Goal: Information Seeking & Learning: Check status

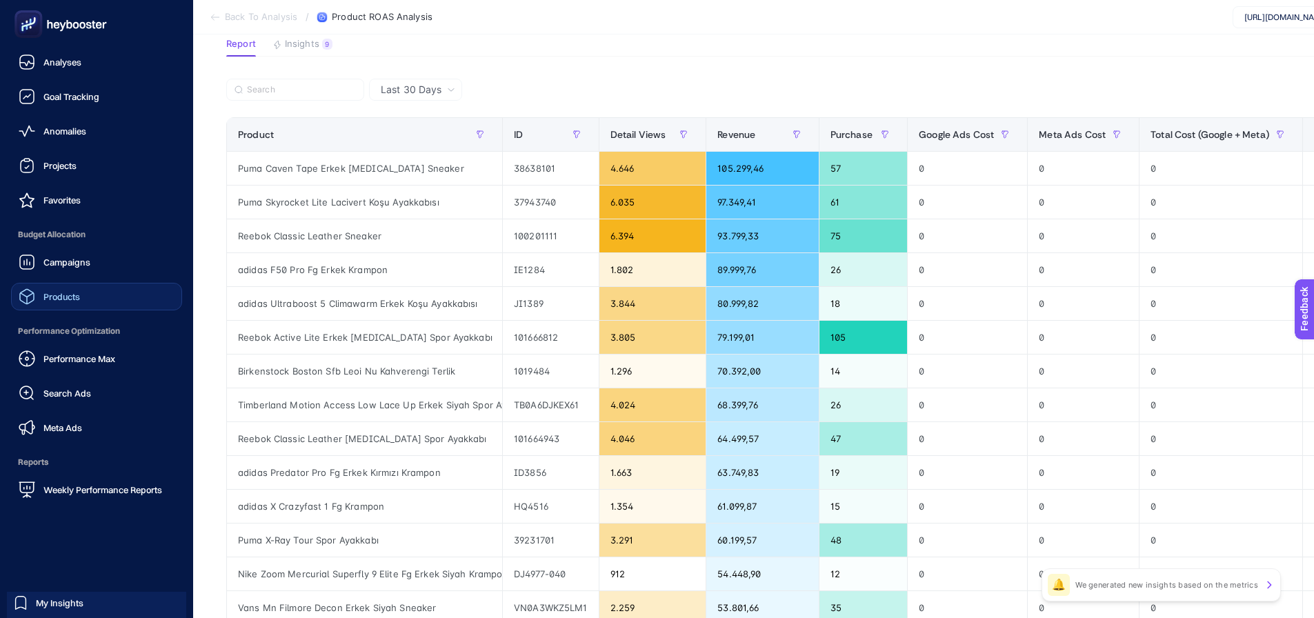
click at [78, 296] on span "Products" at bounding box center [61, 296] width 37 height 11
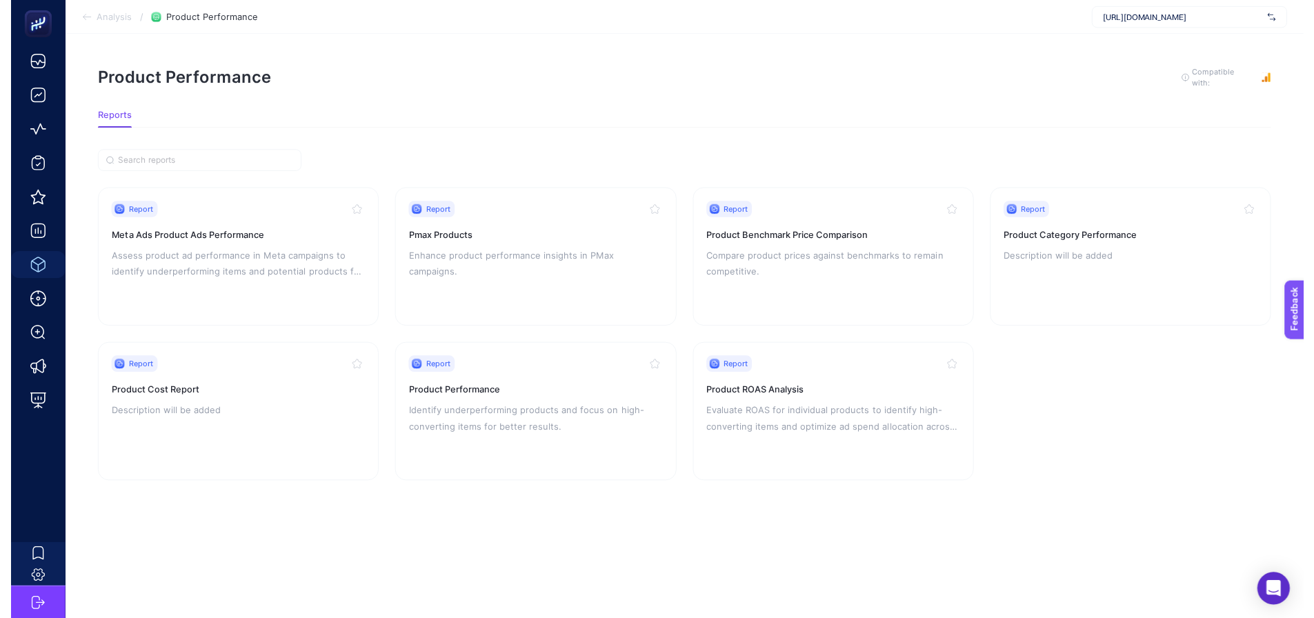
scroll to position [10, 0]
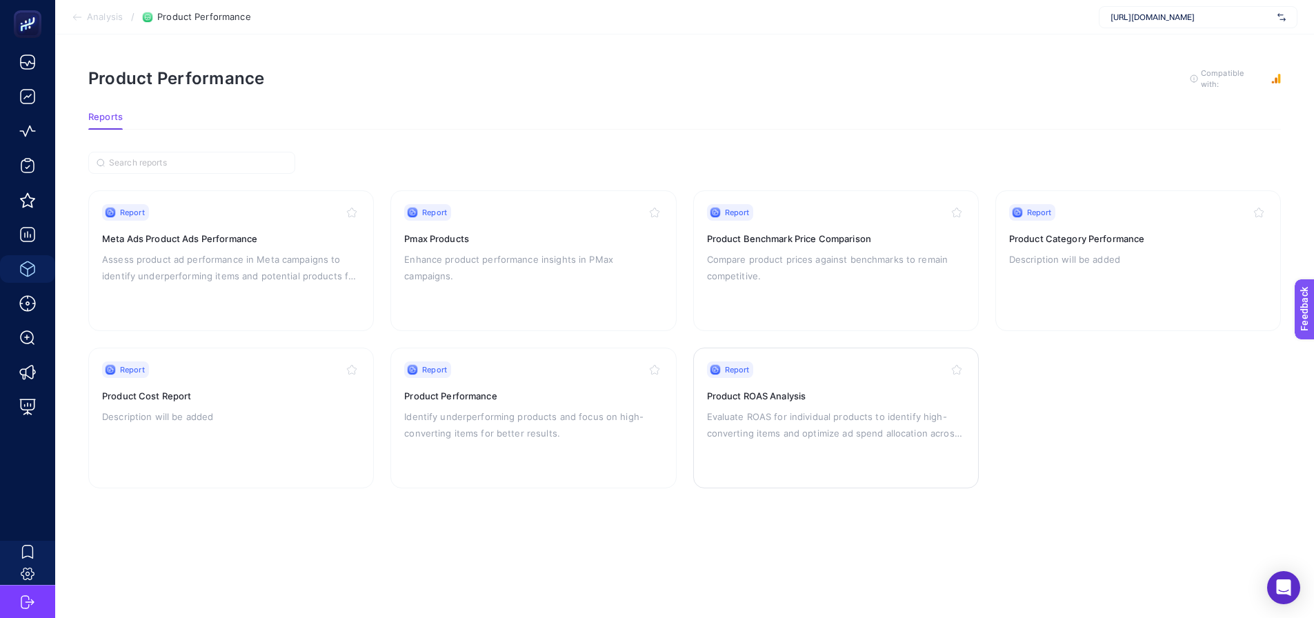
click at [730, 394] on div "Report Product ROAS Analysis Evaluate ROAS for individual products to identify …" at bounding box center [836, 418] width 258 height 113
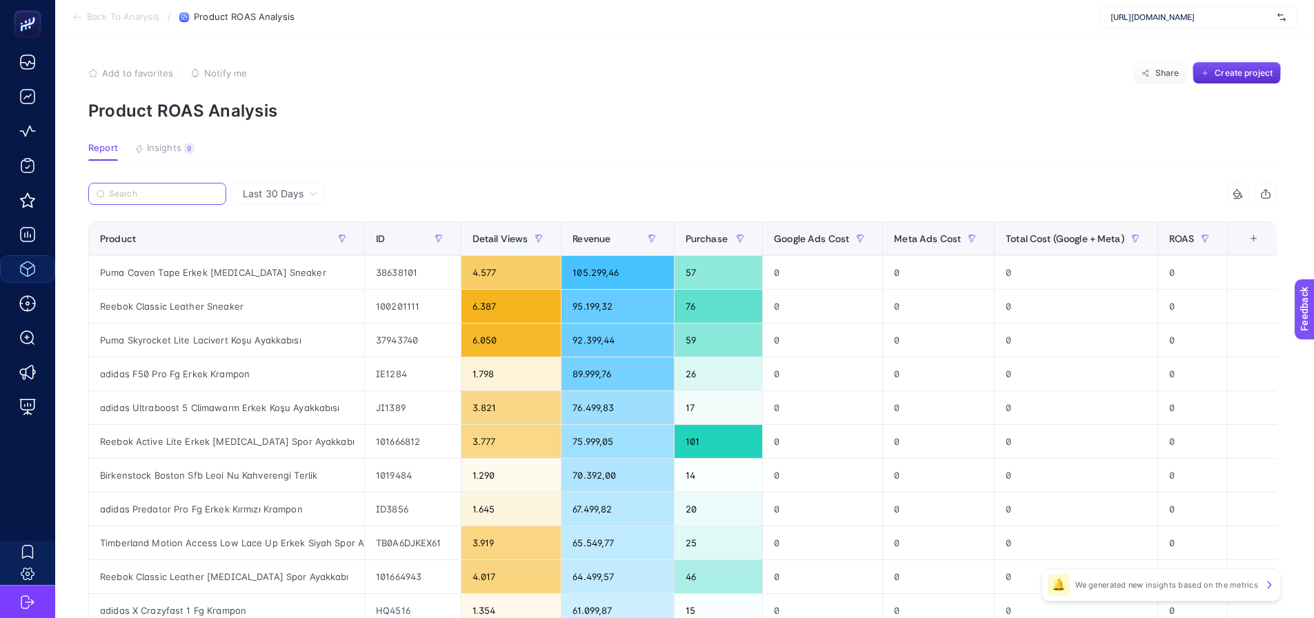
click at [156, 189] on input "Search" at bounding box center [163, 194] width 109 height 10
paste input "Converse [PERSON_NAME] All Star Platform Kadın Siyah Bilekli Sneaker"
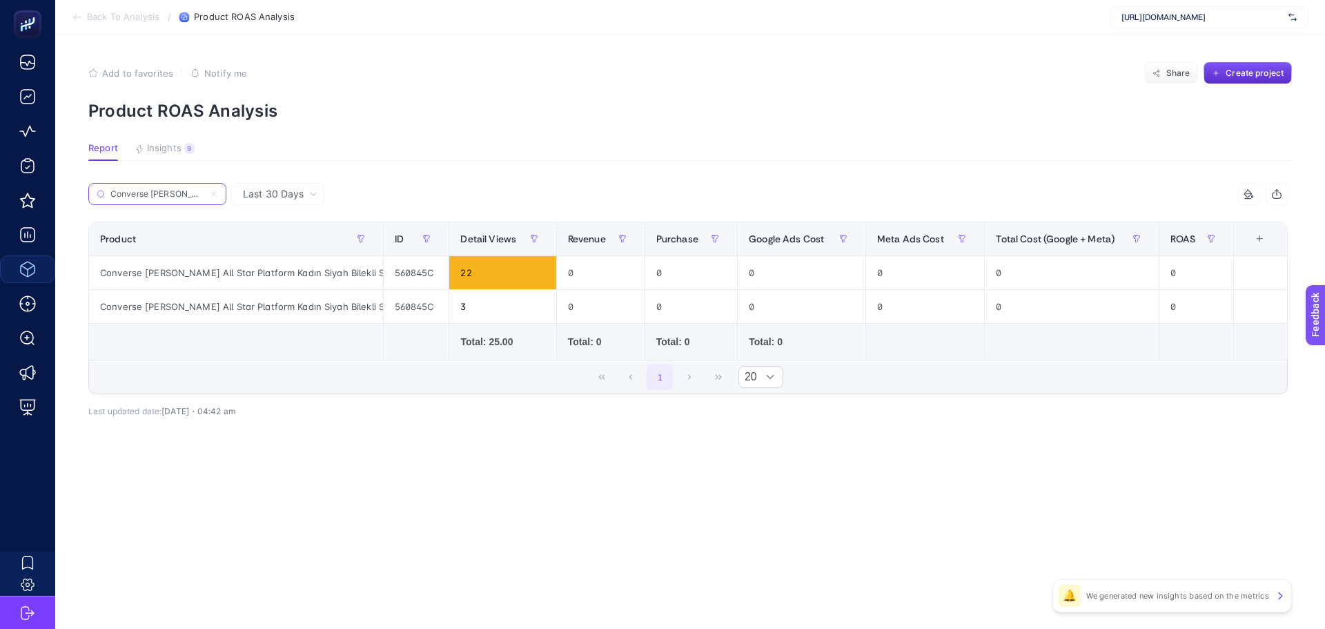
scroll to position [0, 175]
type input "Converse [PERSON_NAME] All Star Platform Kadın Siyah Bilekli Sneaker"
drag, startPoint x: 322, startPoint y: 304, endPoint x: 405, endPoint y: 301, distance: 82.9
click at [405, 301] on tr "Converse [PERSON_NAME] All Star Platform Kadın Siyah Bilekli Sneaker 560845C 56…" at bounding box center [688, 307] width 1198 height 34
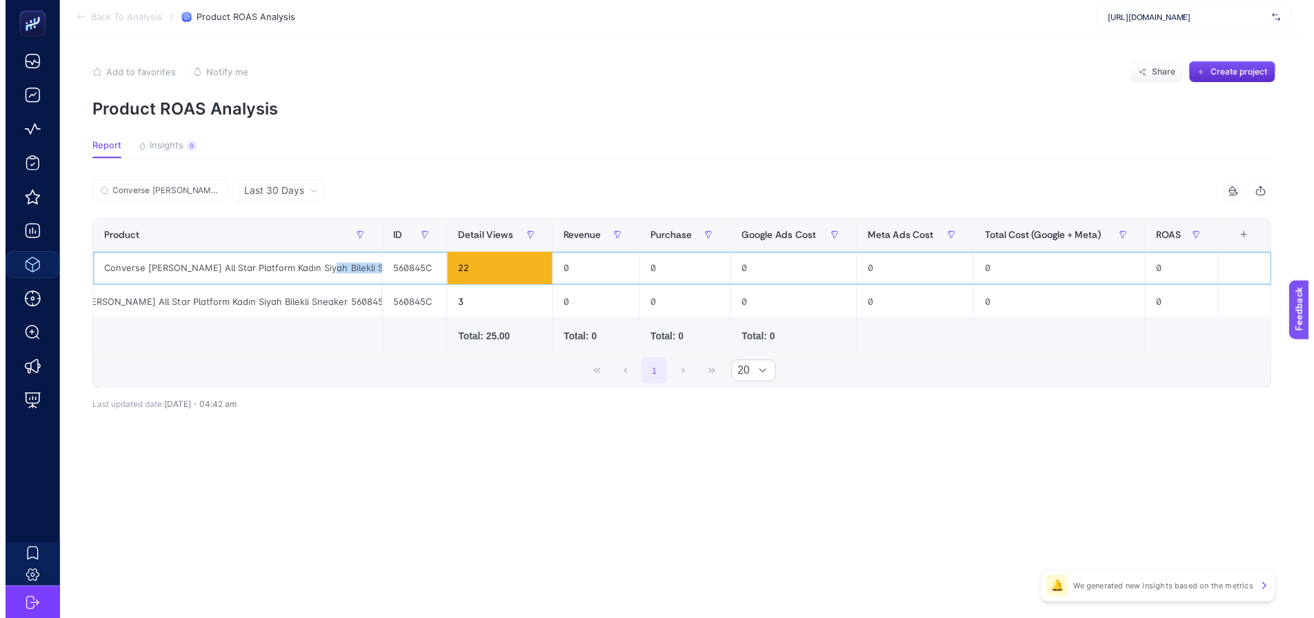
scroll to position [0, 24]
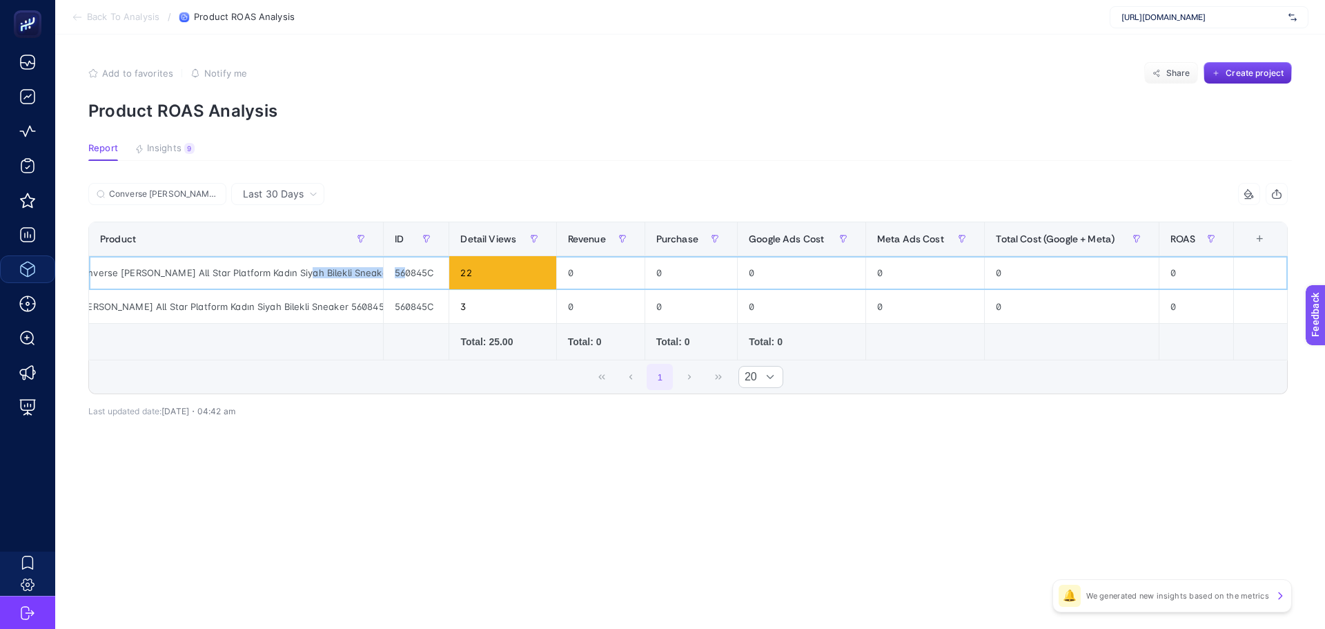
drag, startPoint x: 324, startPoint y: 275, endPoint x: 402, endPoint y: 269, distance: 78.2
click at [402, 269] on tr "Converse [PERSON_NAME] All Star Platform Kadın Siyah Bilekli Sneaker 560845C 22…" at bounding box center [688, 273] width 1198 height 34
click at [313, 305] on div "Converse [PERSON_NAME] All Star Platform Kadın Siyah Bilekli Sneaker 560845C" at bounding box center [236, 306] width 294 height 33
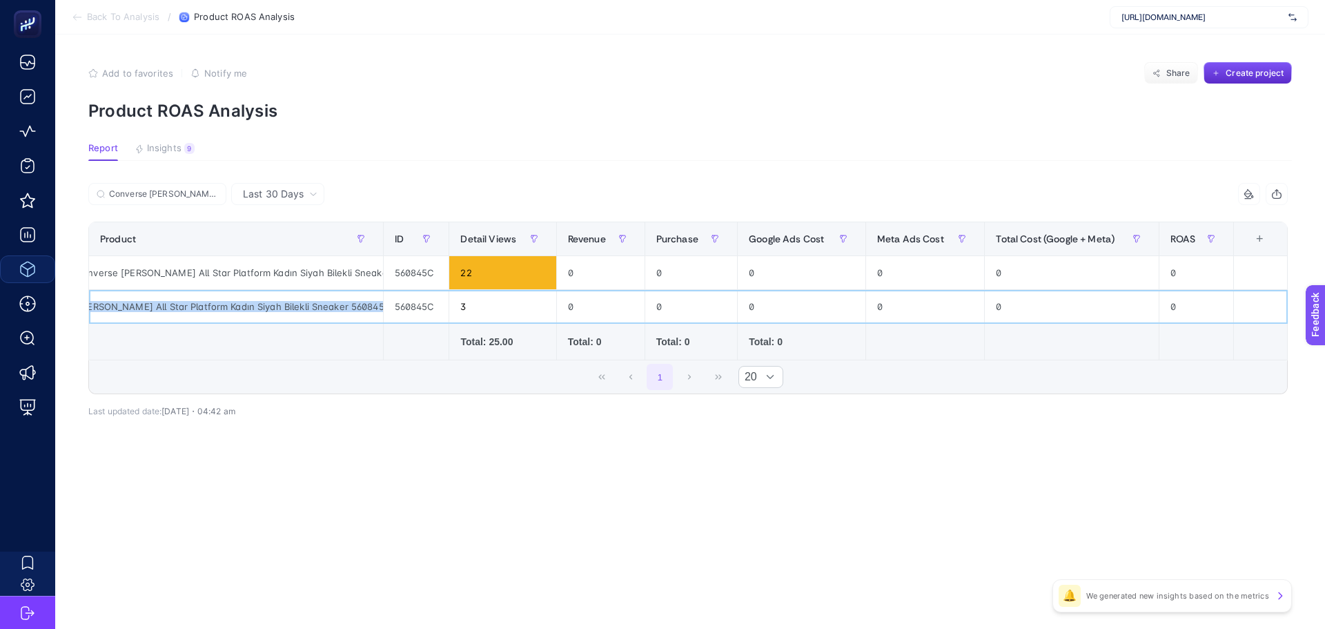
click at [313, 305] on div "Converse [PERSON_NAME] All Star Platform Kadın Siyah Bilekli Sneaker 560845C" at bounding box center [236, 306] width 294 height 33
click at [166, 198] on input "Converse [PERSON_NAME] All Star Platform Kadın Siyah Bilekli Sneaker" at bounding box center [163, 194] width 109 height 10
paste input "560845C"
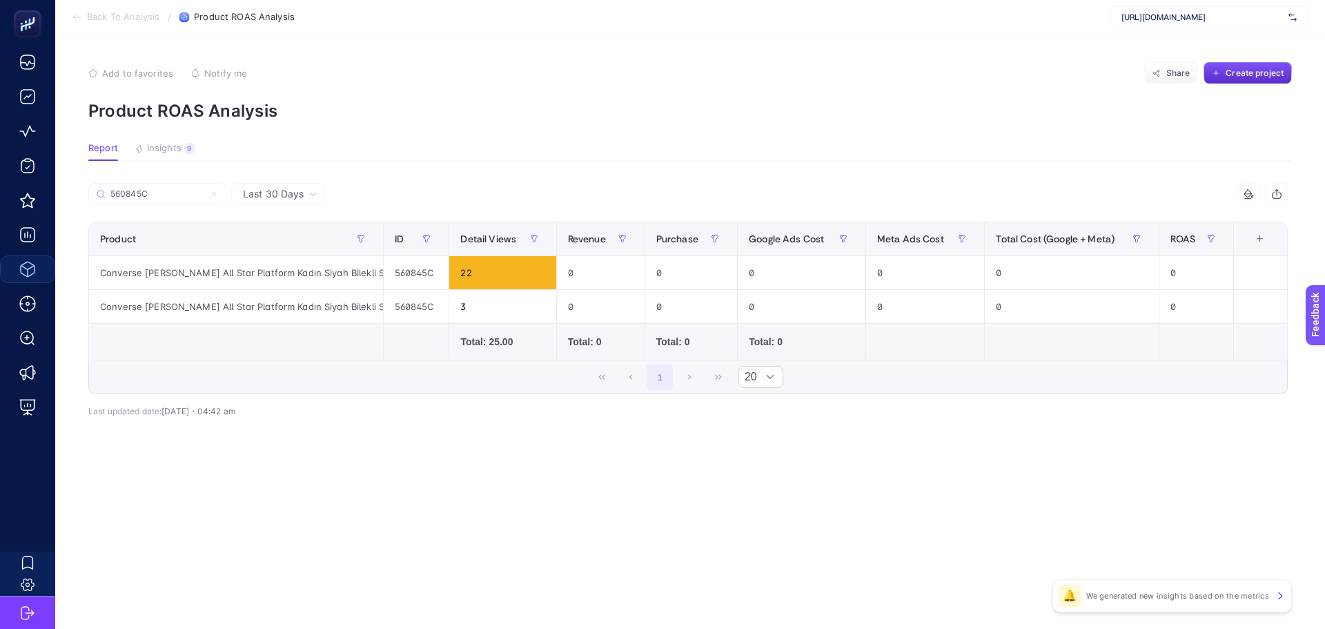
click at [472, 134] on article "Add to favorites false Notify me Share Create project Product ROAS Analysis Rep…" at bounding box center [690, 331] width 1270 height 594
click at [282, 190] on span "Last 30 Days" at bounding box center [273, 194] width 61 height 14
click at [606, 123] on article "Add to favorites false Notify me Share Create project Product ROAS Analysis Rep…" at bounding box center [690, 331] width 1270 height 594
drag, startPoint x: 179, startPoint y: 192, endPoint x: 188, endPoint y: 189, distance: 9.4
click at [179, 191] on input "560845C" at bounding box center [163, 194] width 109 height 10
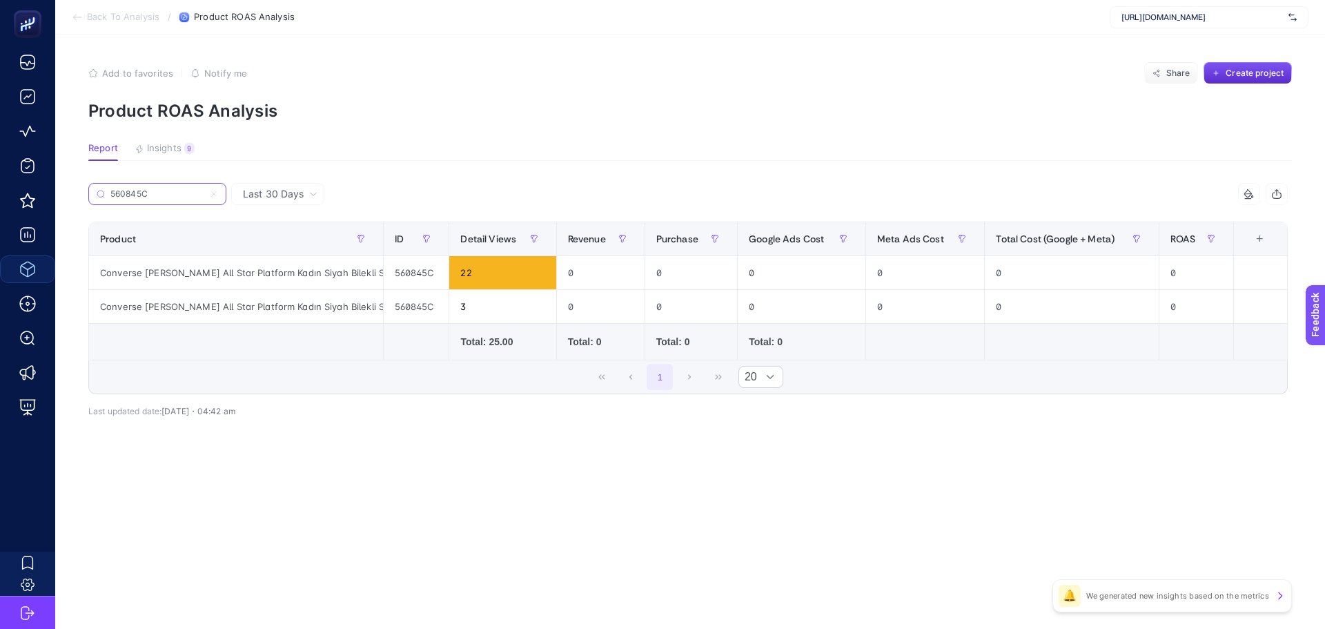
click at [188, 189] on input "560845C" at bounding box center [157, 194] width 94 height 10
drag, startPoint x: 181, startPoint y: 190, endPoint x: 44, endPoint y: 186, distance: 137.3
click at [44, 186] on div "Back To Analysis / Product ROAS Analysis [URL][DOMAIN_NAME] Add to favorites fa…" at bounding box center [662, 314] width 1325 height 629
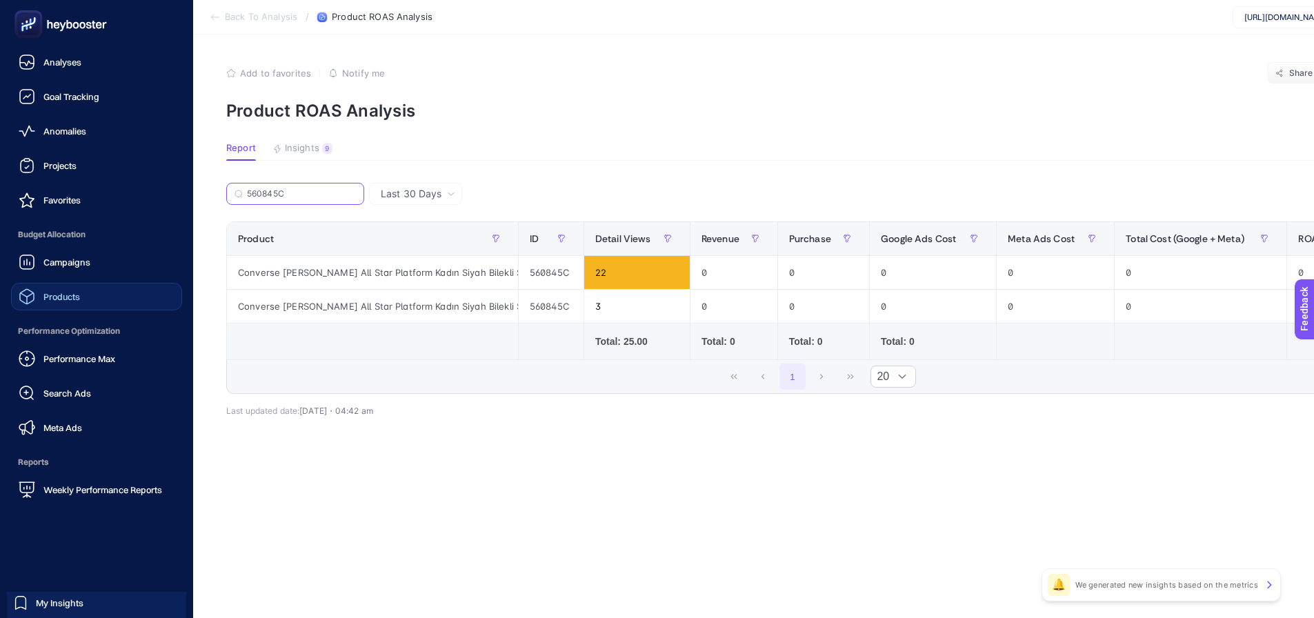
paste input "195243692584"
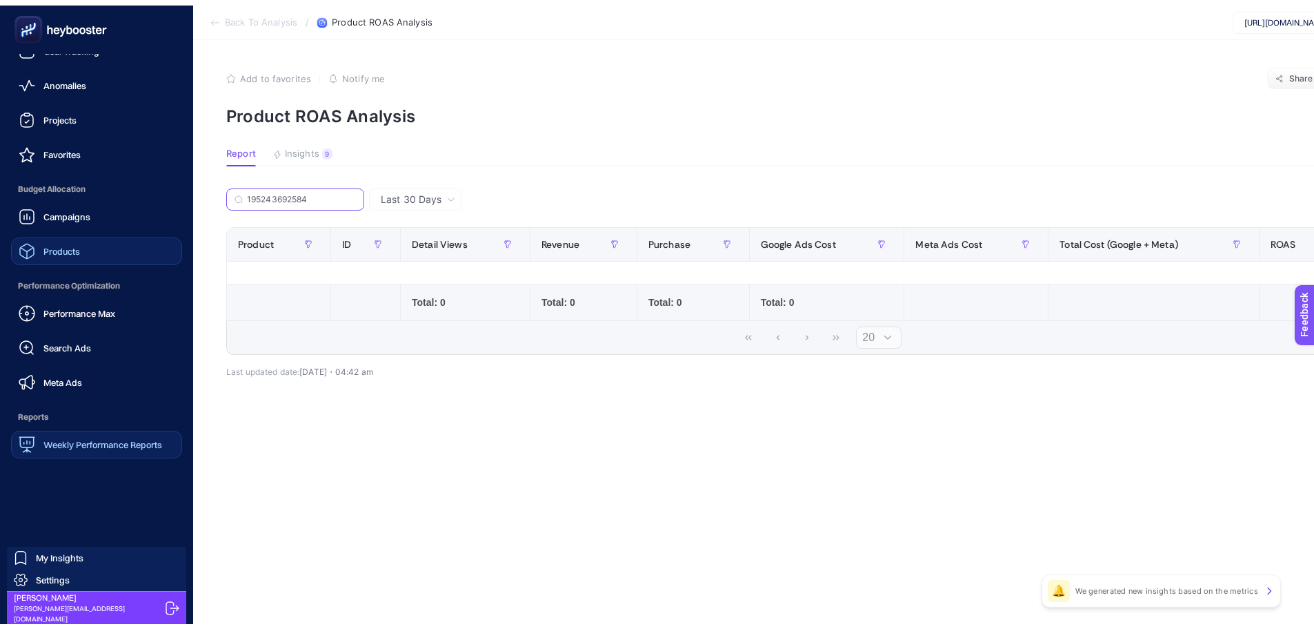
scroll to position [10, 0]
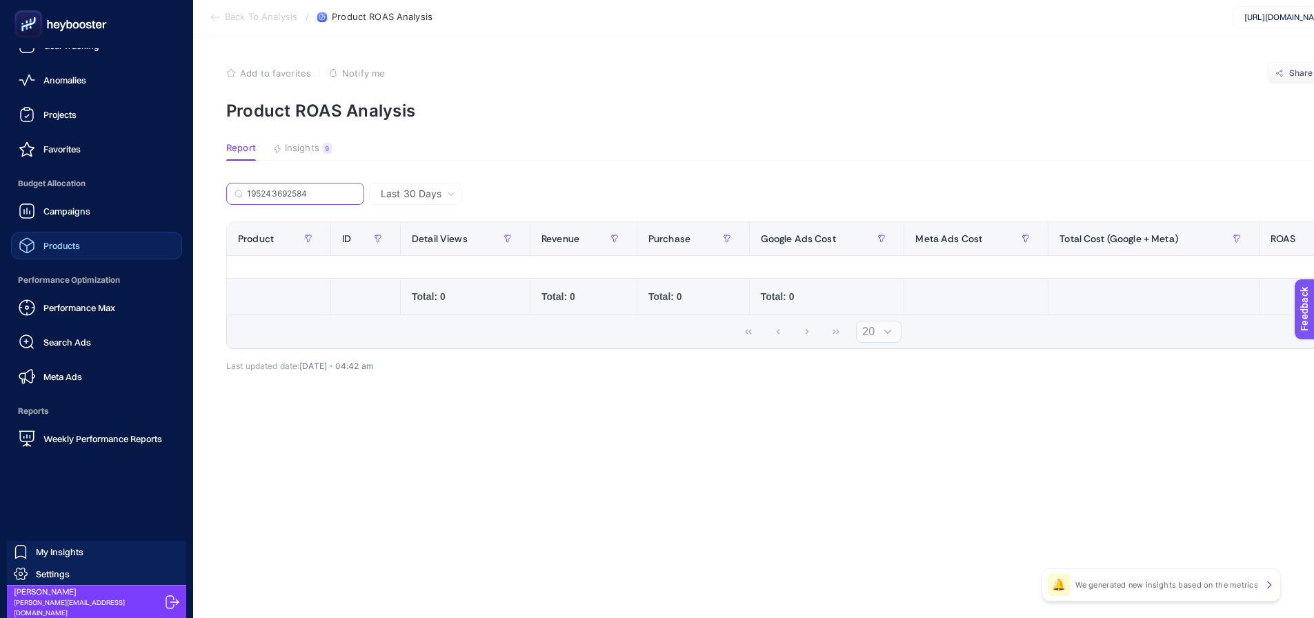
type input "195243692584"
click at [70, 233] on link "Products" at bounding box center [96, 246] width 171 height 28
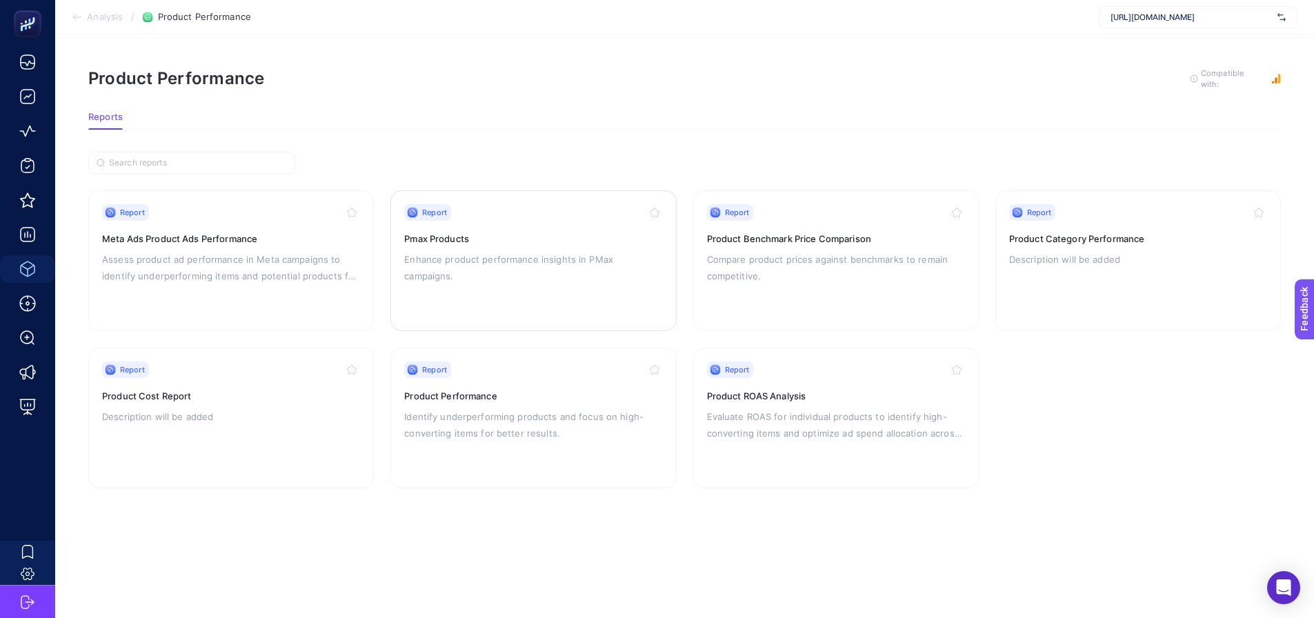
click at [421, 251] on p "Enhance product performance insights in PMax campaigns." at bounding box center [533, 267] width 258 height 33
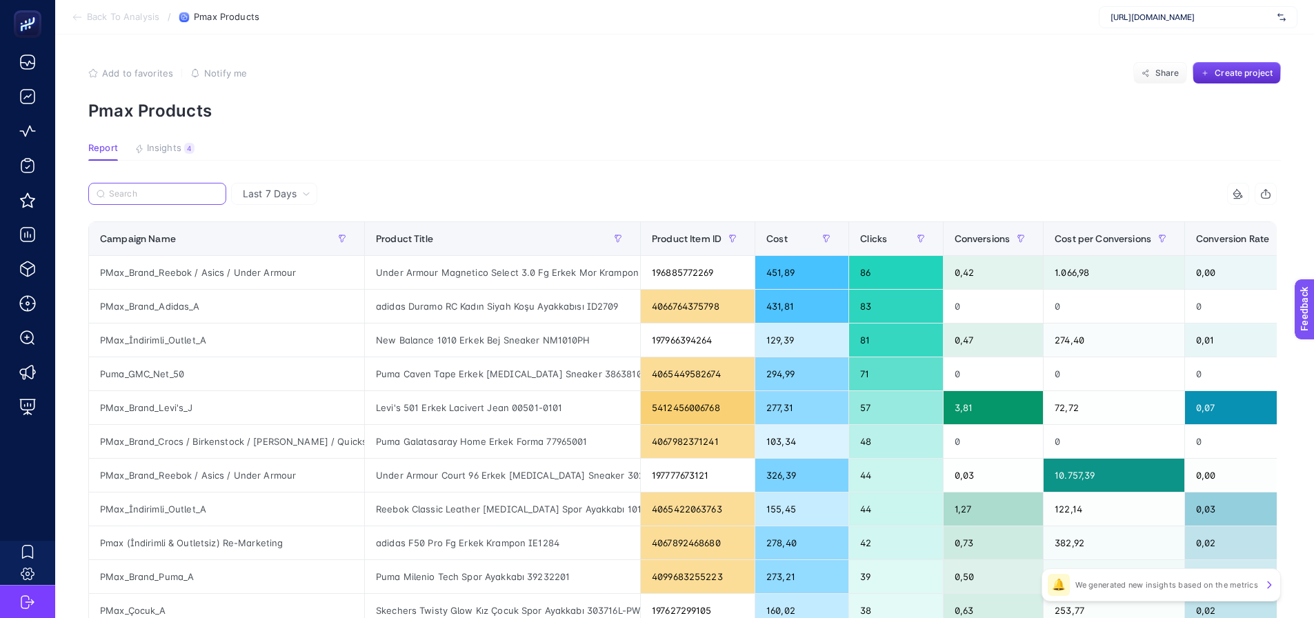
click at [169, 190] on input "Search" at bounding box center [163, 194] width 109 height 10
paste input "195243692584"
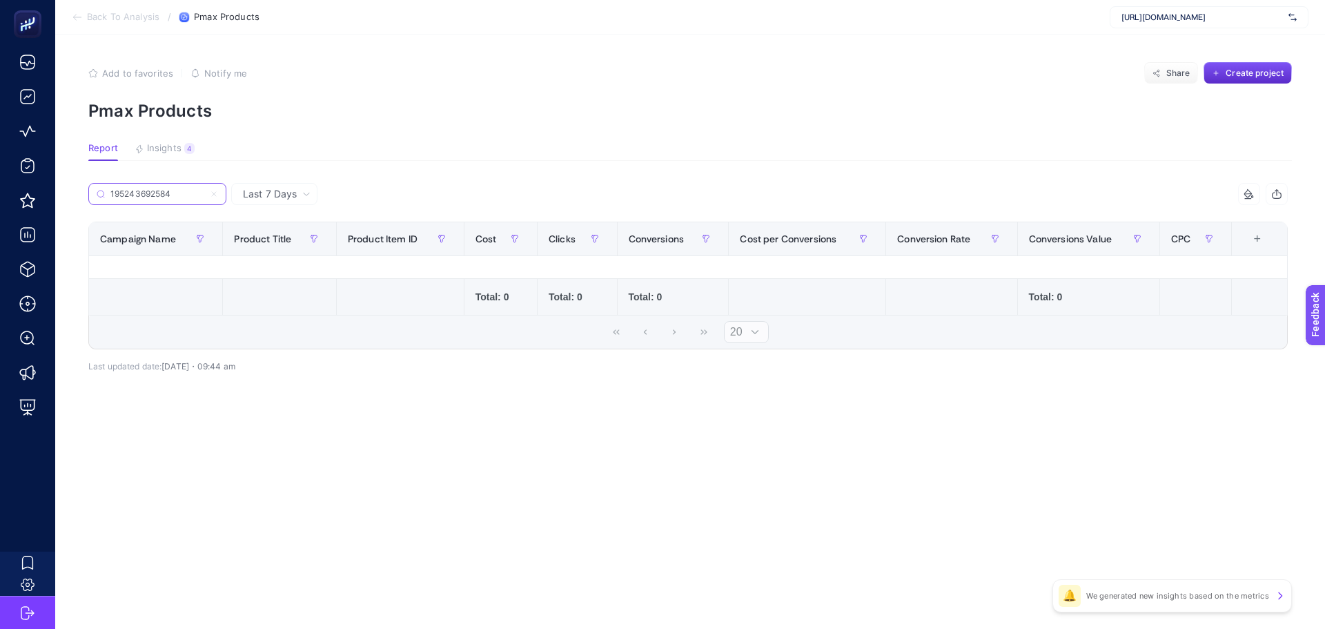
type input "195243692584"
drag, startPoint x: 216, startPoint y: 194, endPoint x: 207, endPoint y: 253, distance: 60.0
click at [216, 193] on icon at bounding box center [214, 194] width 8 height 8
click at [204, 193] on input "195243692584" at bounding box center [157, 194] width 94 height 10
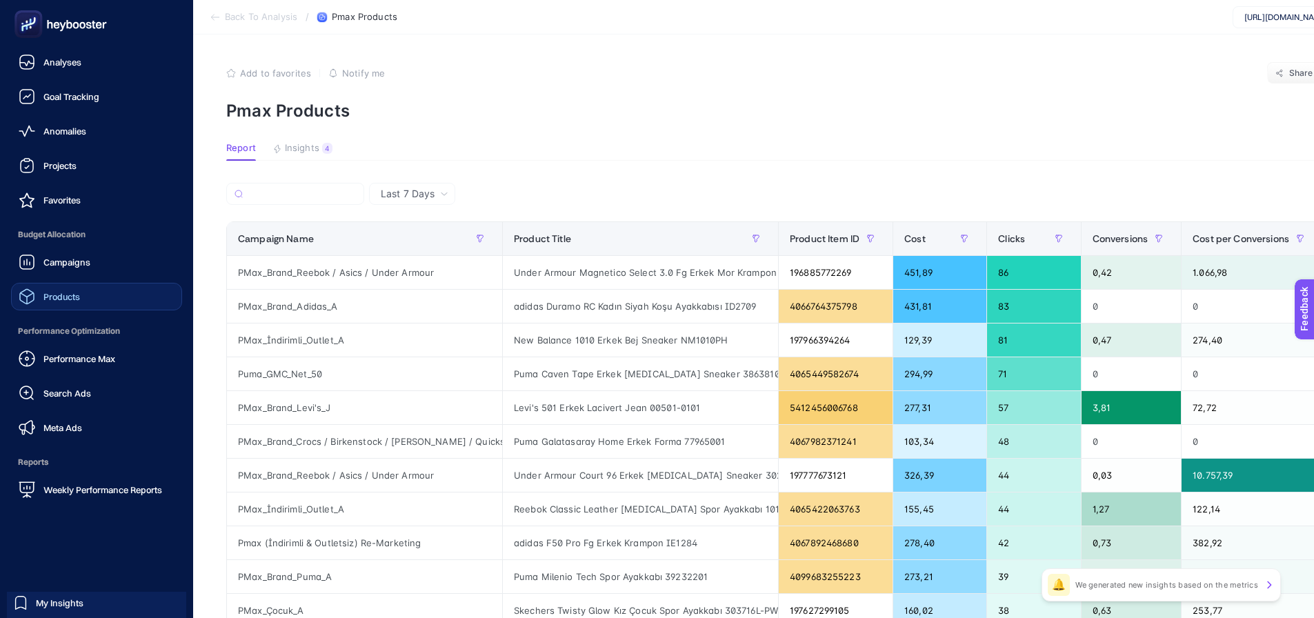
click at [83, 299] on link "Products" at bounding box center [96, 297] width 171 height 28
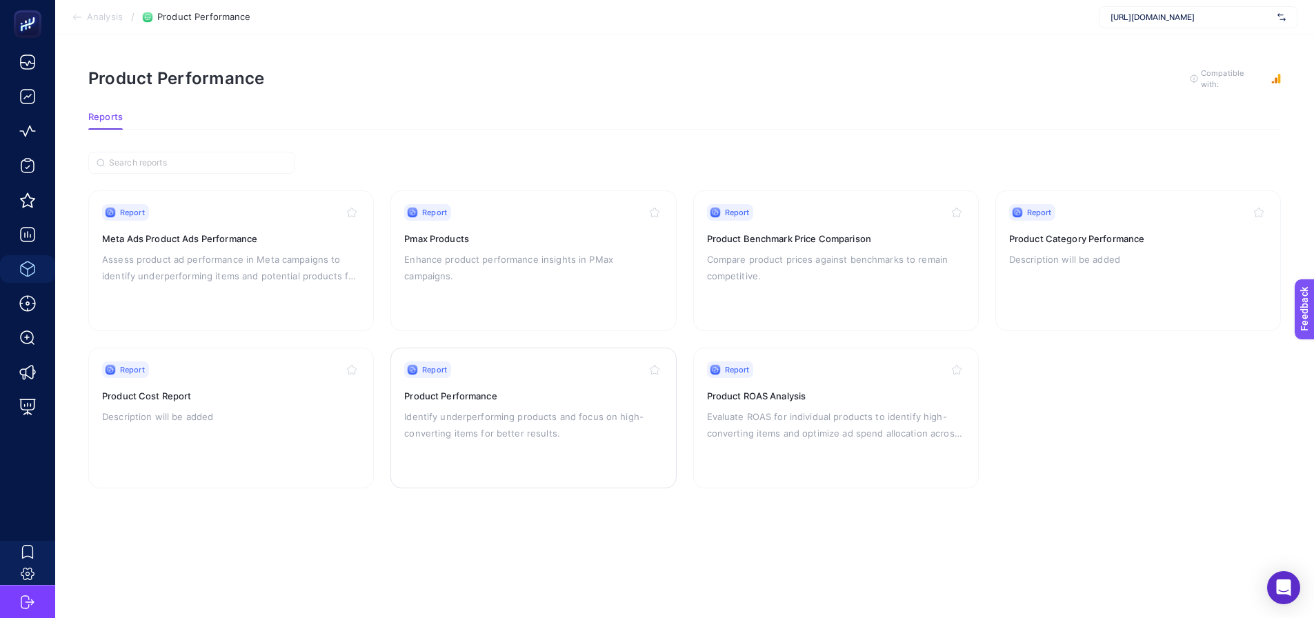
click at [515, 397] on h3 "Product Performance" at bounding box center [533, 396] width 258 height 14
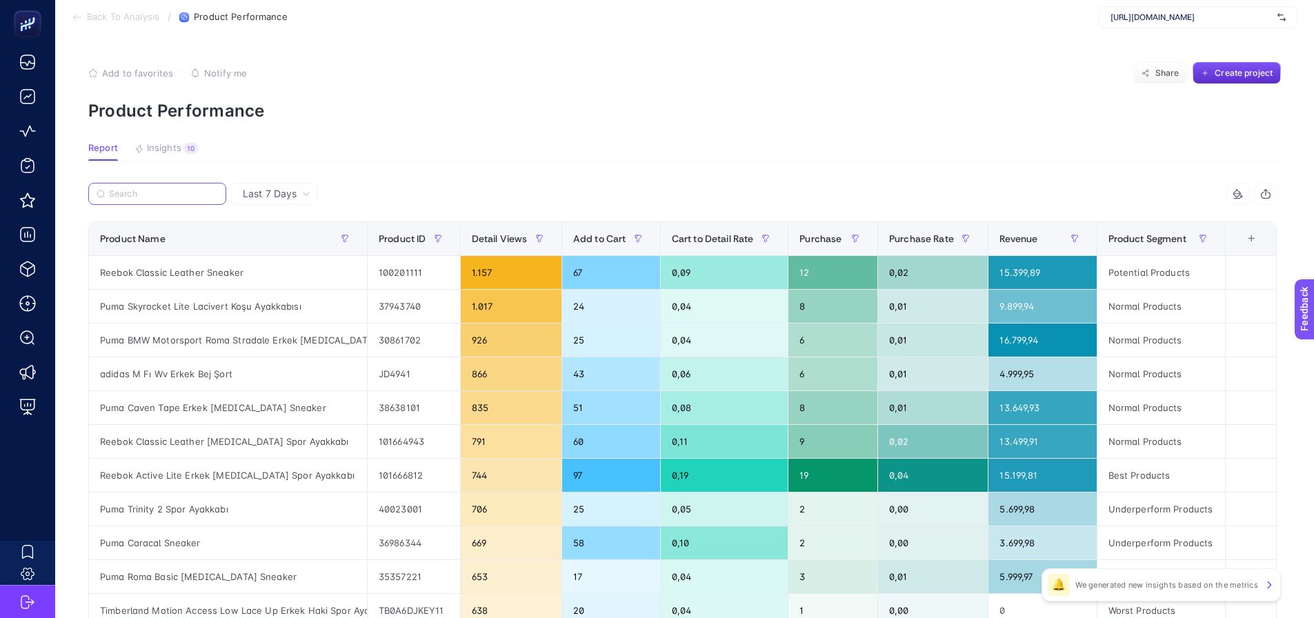
click at [166, 197] on input "Search" at bounding box center [163, 194] width 109 height 10
paste input "195243692584"
type input "195243692584"
click at [189, 268] on div "Reebok Classic Leather Sneaker" at bounding box center [228, 272] width 278 height 33
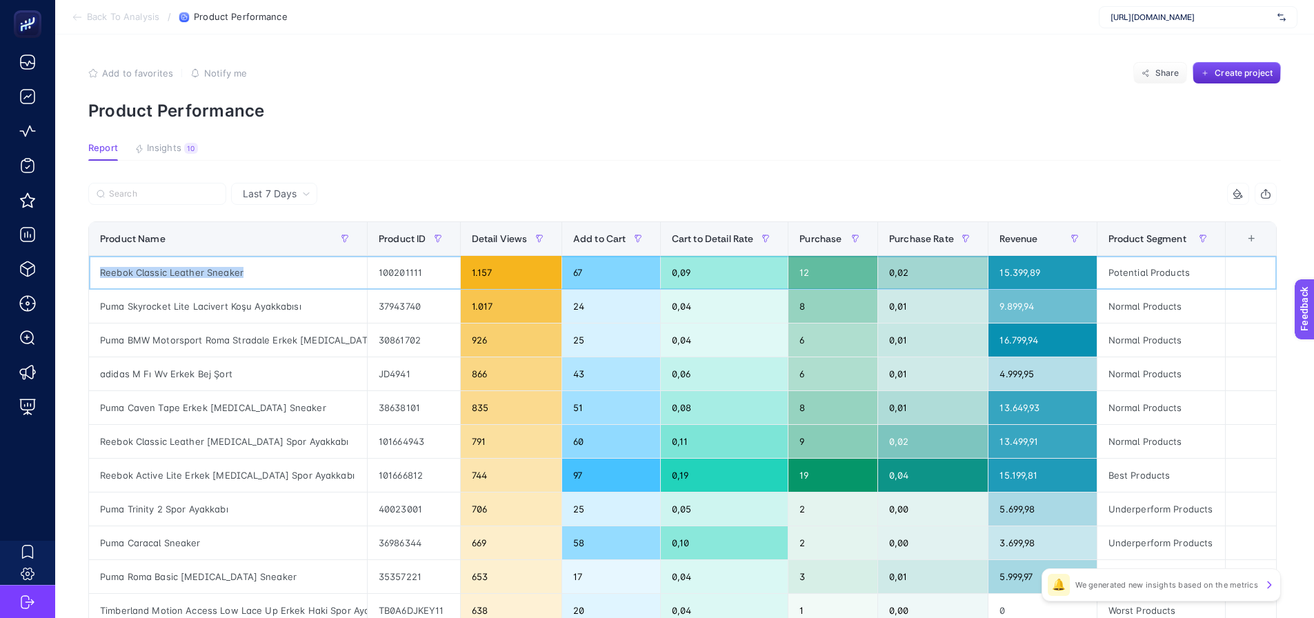
click at [189, 268] on div "Reebok Classic Leather Sneaker" at bounding box center [228, 272] width 278 height 33
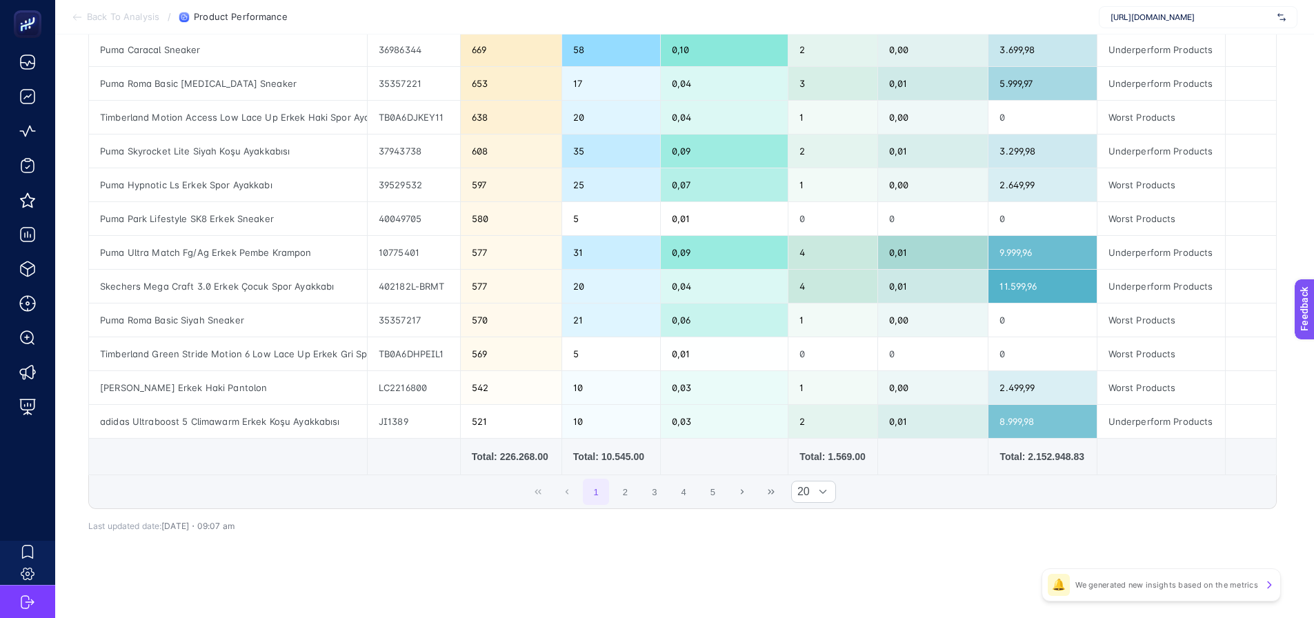
scroll to position [495, 0]
click at [633, 502] on button "2" at bounding box center [626, 490] width 26 height 26
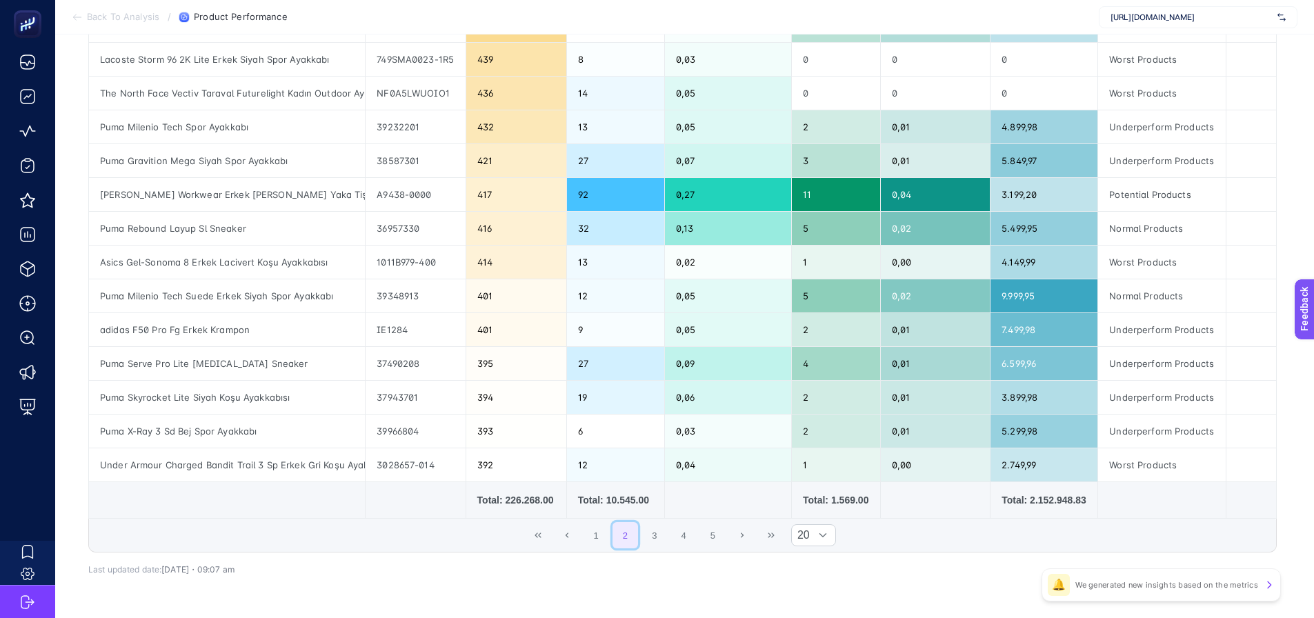
scroll to position [426, 0]
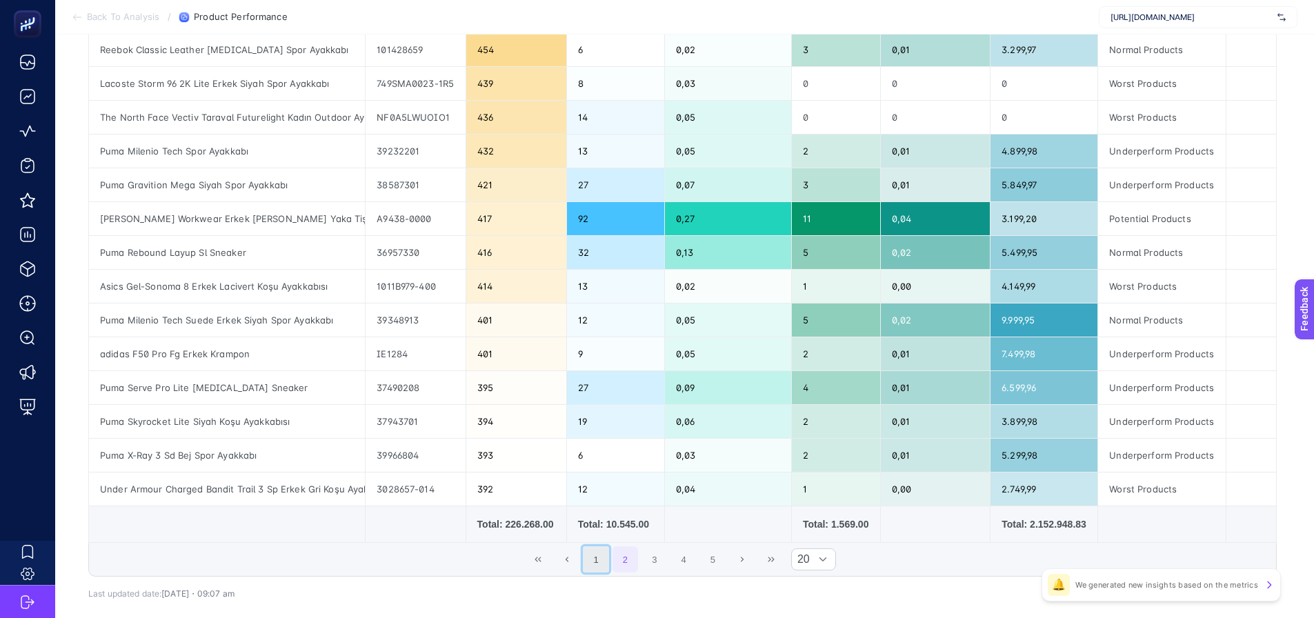
click at [595, 557] on button "1" at bounding box center [596, 559] width 26 height 26
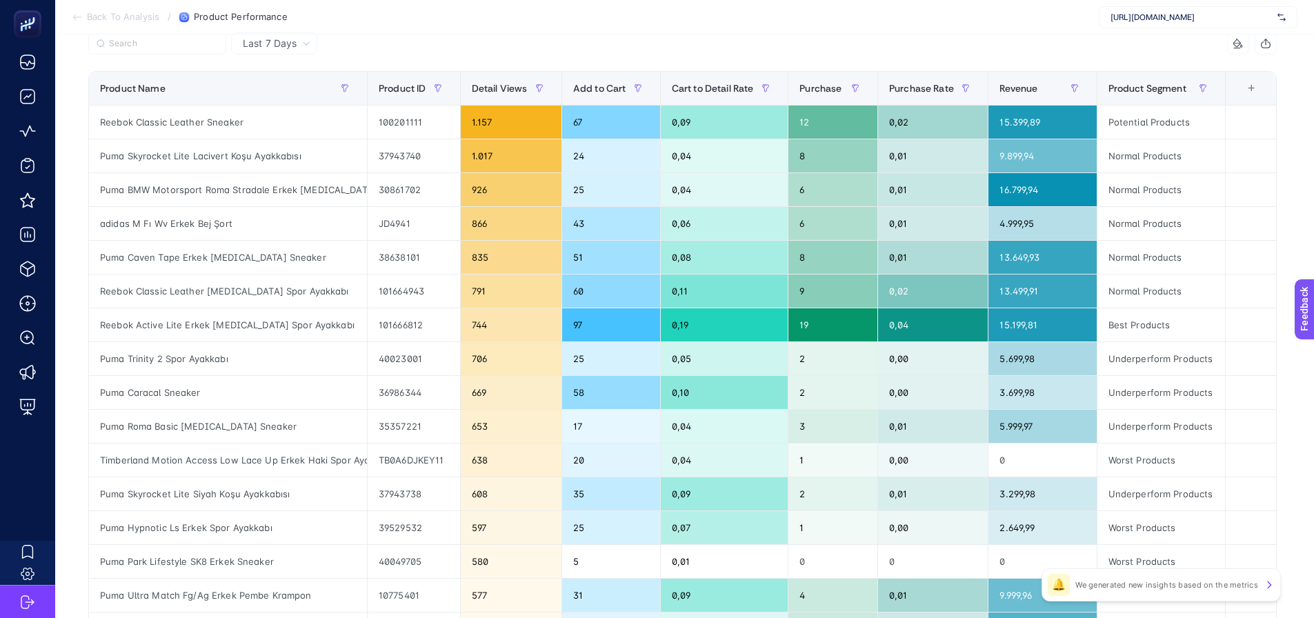
scroll to position [150, 0]
click at [401, 122] on div "100201111" at bounding box center [414, 122] width 92 height 33
copy div "100201111"
click at [401, 157] on div "37943740" at bounding box center [414, 156] width 92 height 33
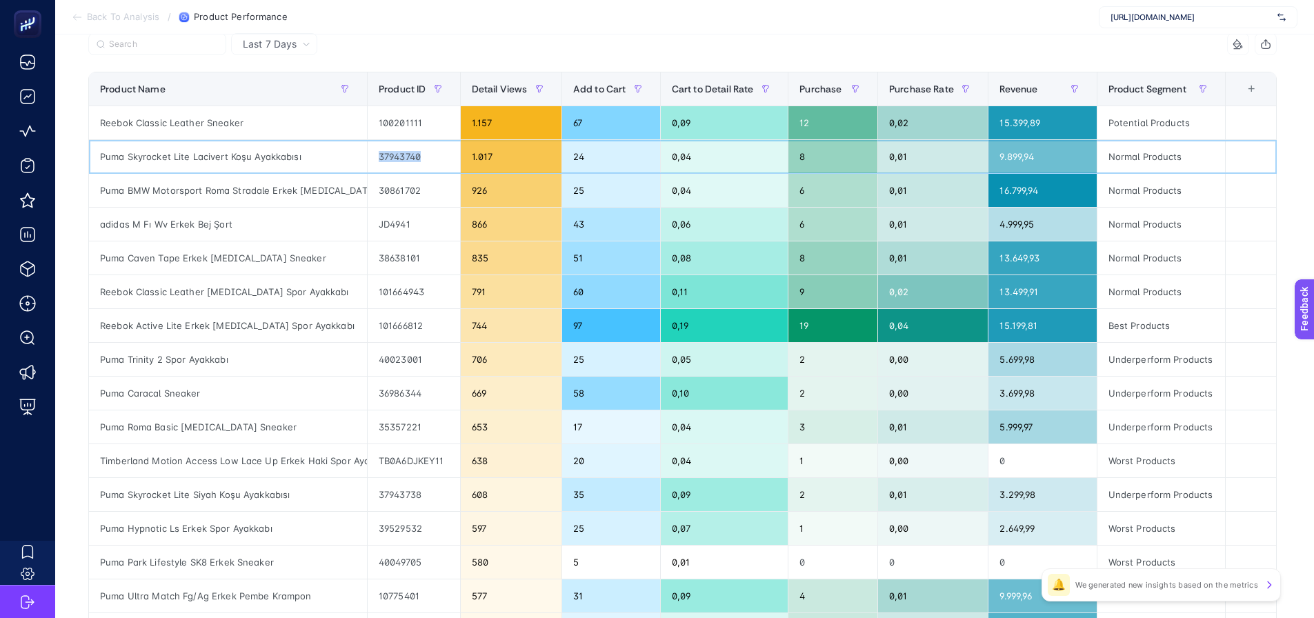
click at [401, 157] on div "37943740" at bounding box center [414, 156] width 92 height 33
copy div "37943740"
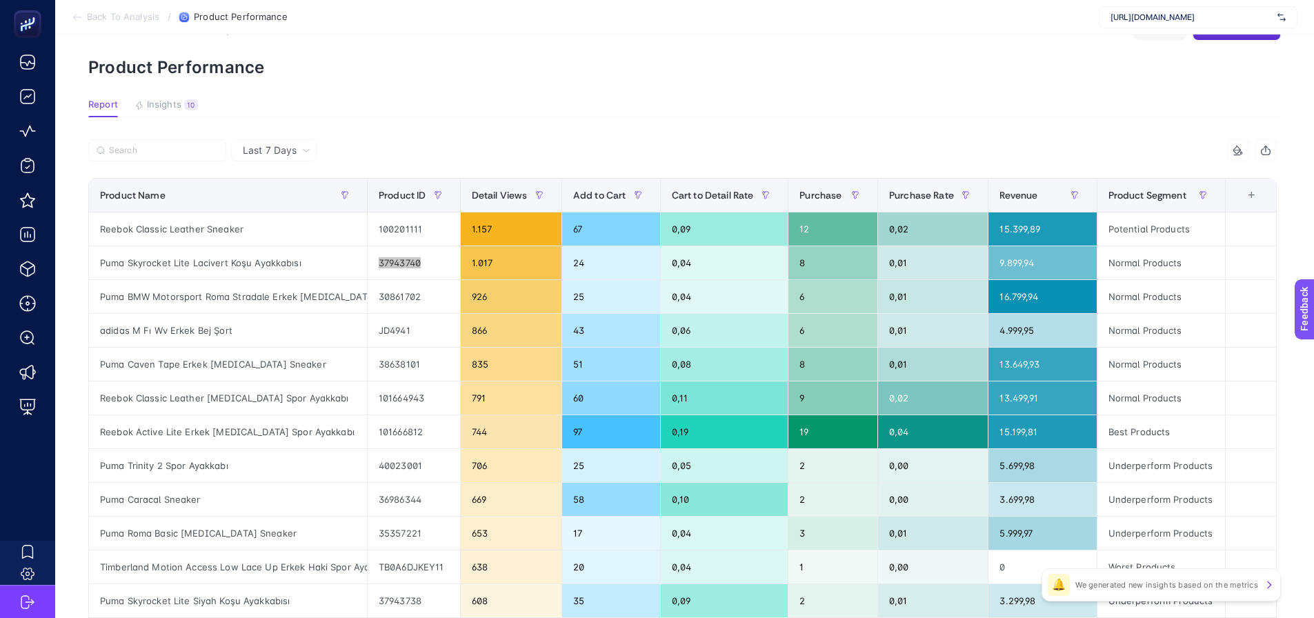
scroll to position [0, 0]
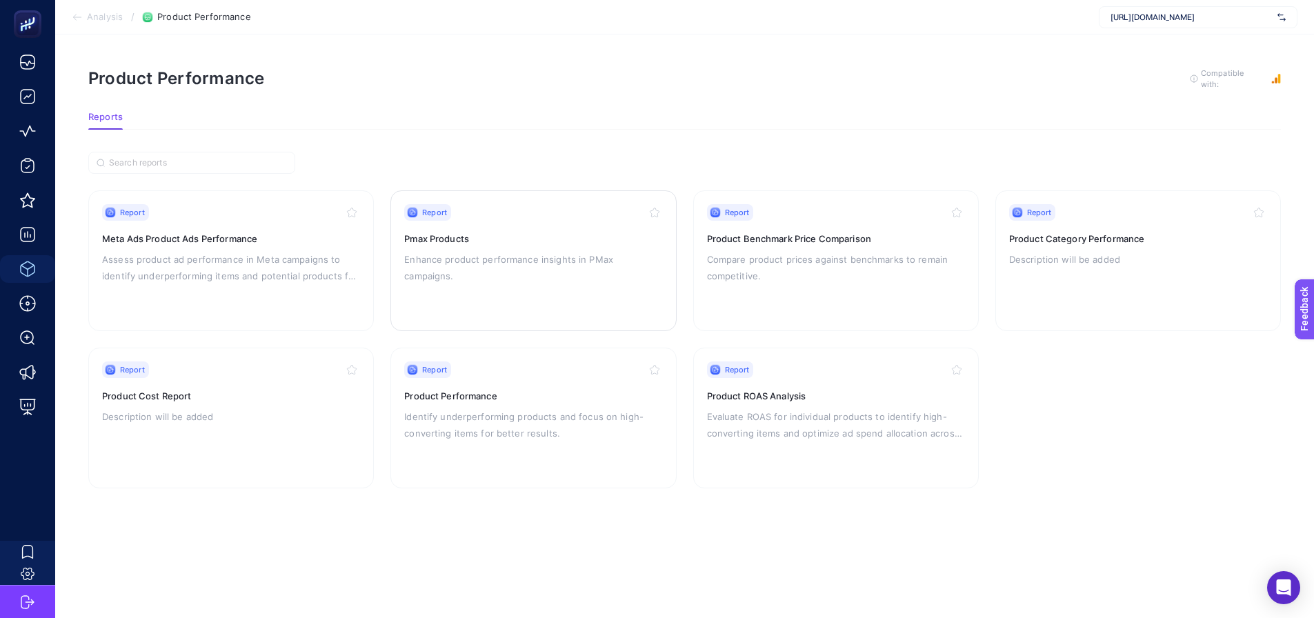
click at [446, 283] on div "Report Pmax Products Enhance product performance insights in PMax campaigns." at bounding box center [533, 260] width 258 height 113
click at [773, 403] on div "Report Product ROAS Analysis Evaluate ROAS for individual products to identify …" at bounding box center [836, 418] width 258 height 113
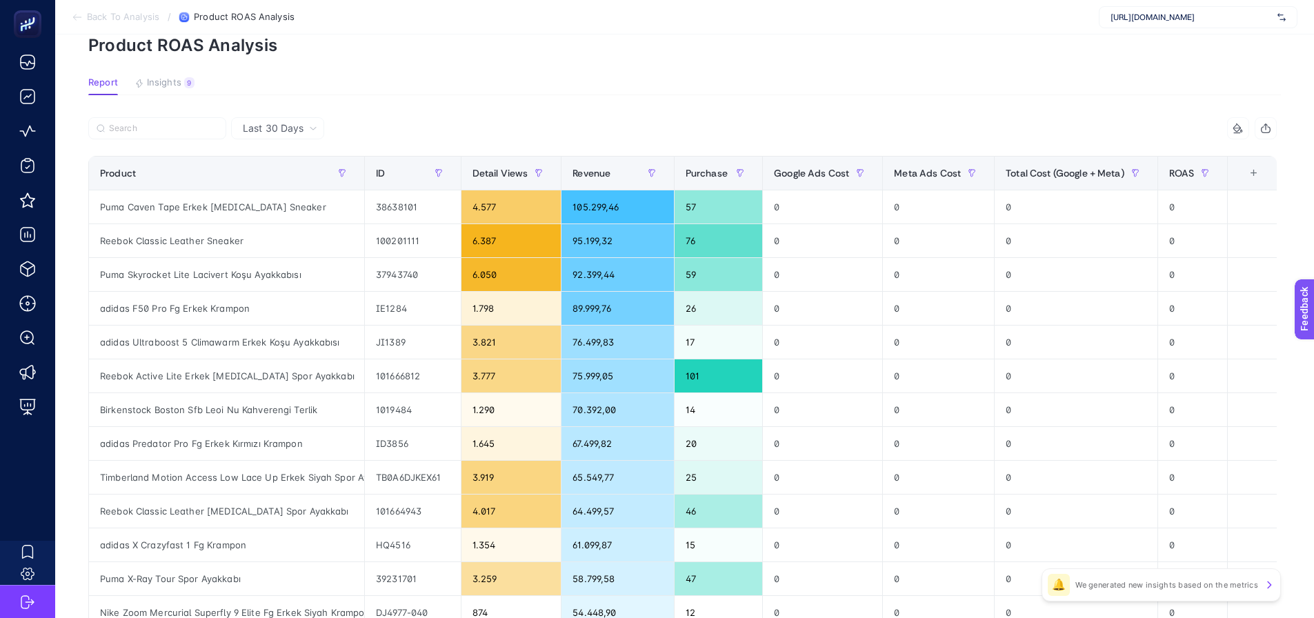
scroll to position [69, 0]
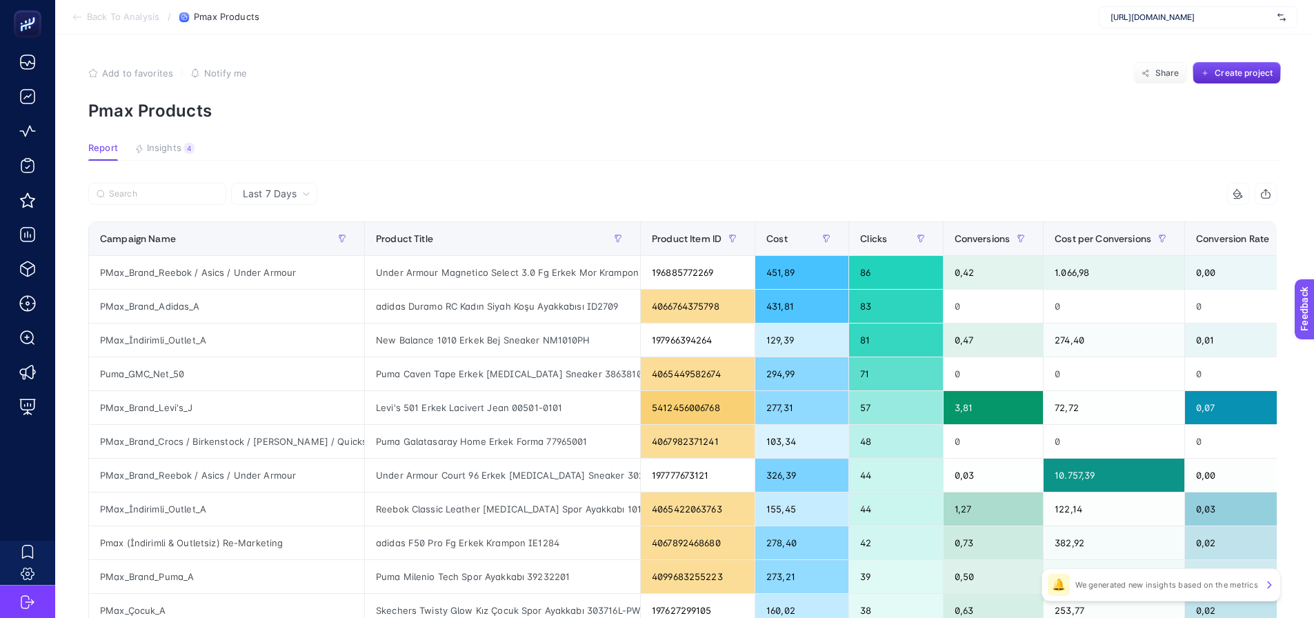
scroll to position [69, 0]
